Goal: Use online tool/utility: Utilize a website feature to perform a specific function

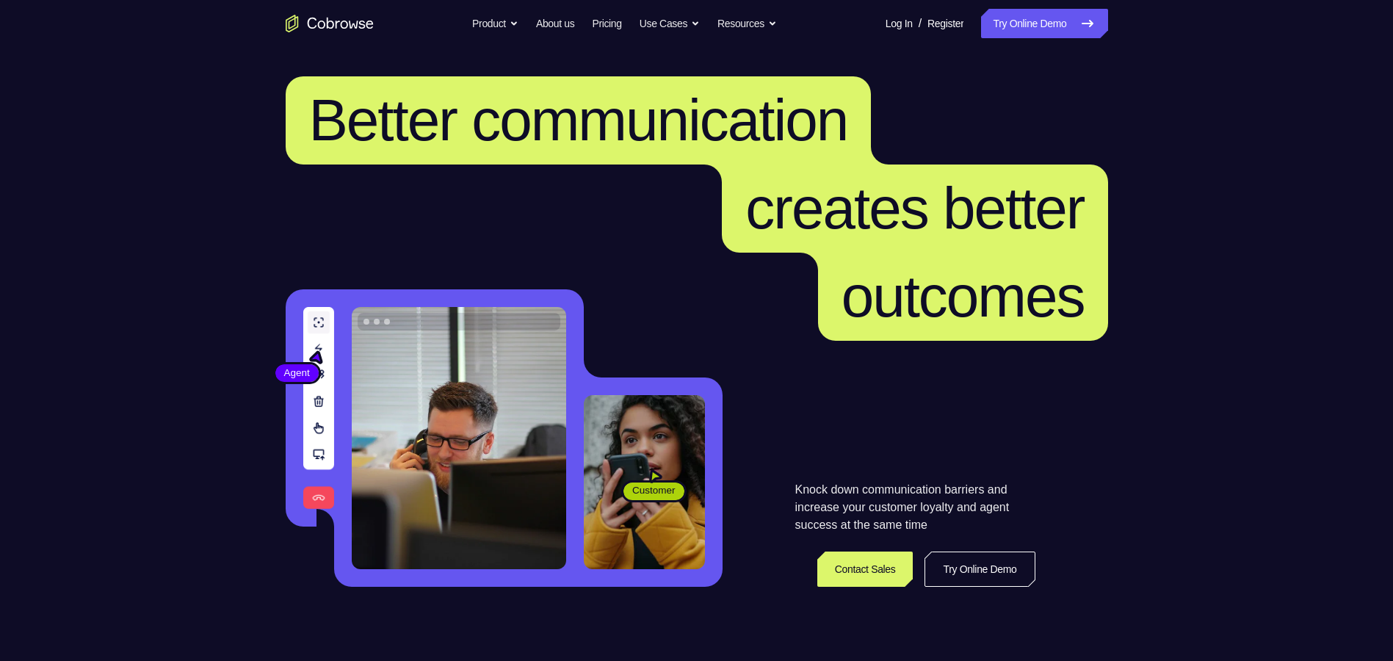
click at [1008, 26] on link "Try Online Demo" at bounding box center [1044, 23] width 126 height 29
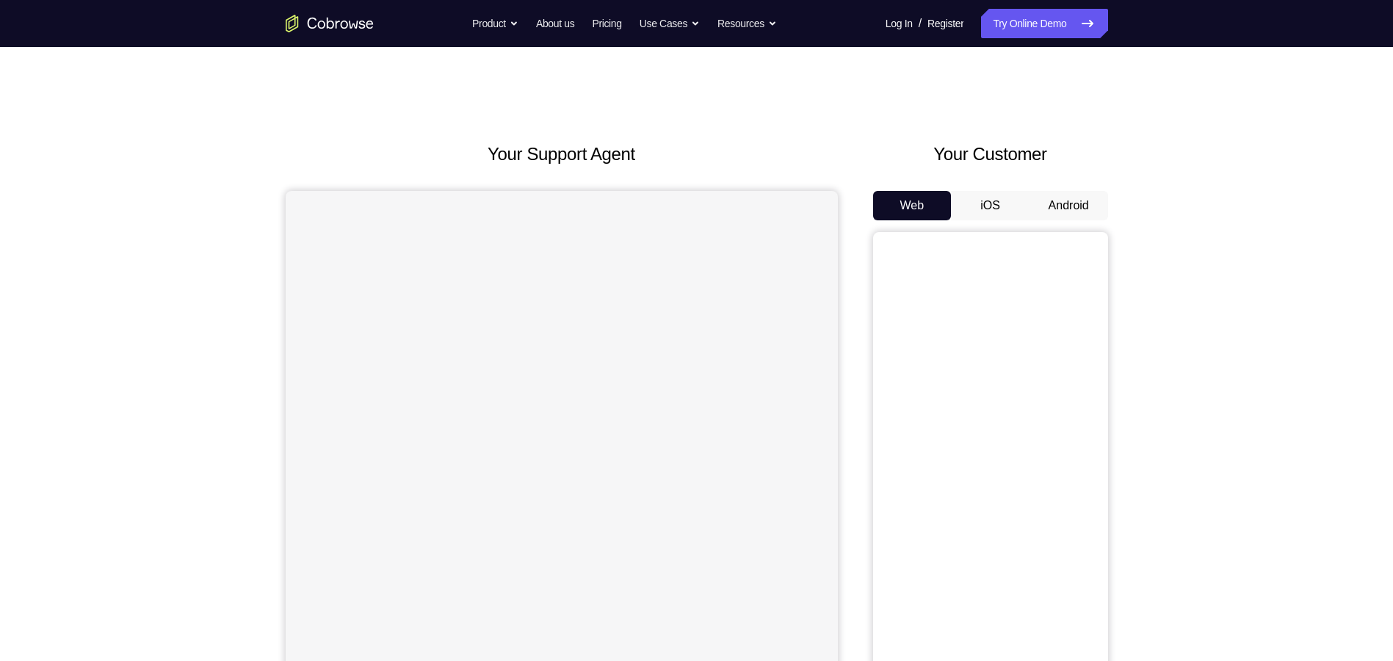
click at [1064, 199] on button "Android" at bounding box center [1068, 205] width 79 height 29
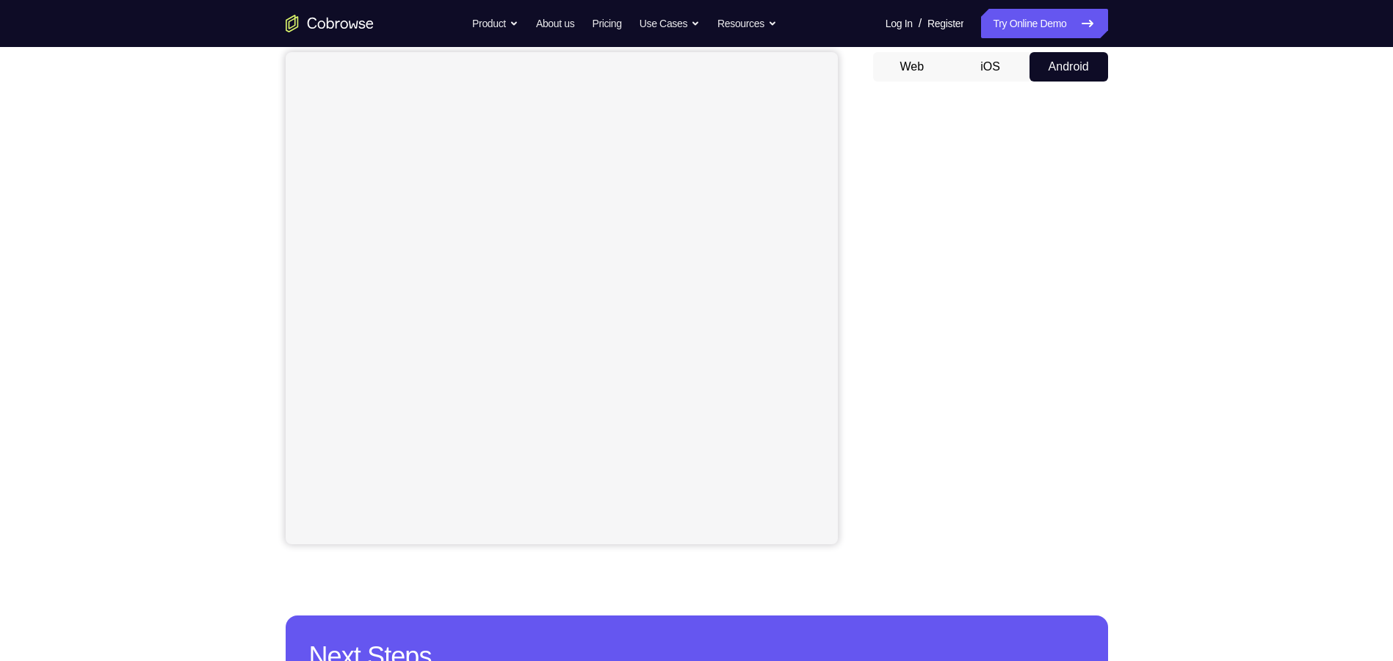
scroll to position [73, 0]
